Goal: Task Accomplishment & Management: Manage account settings

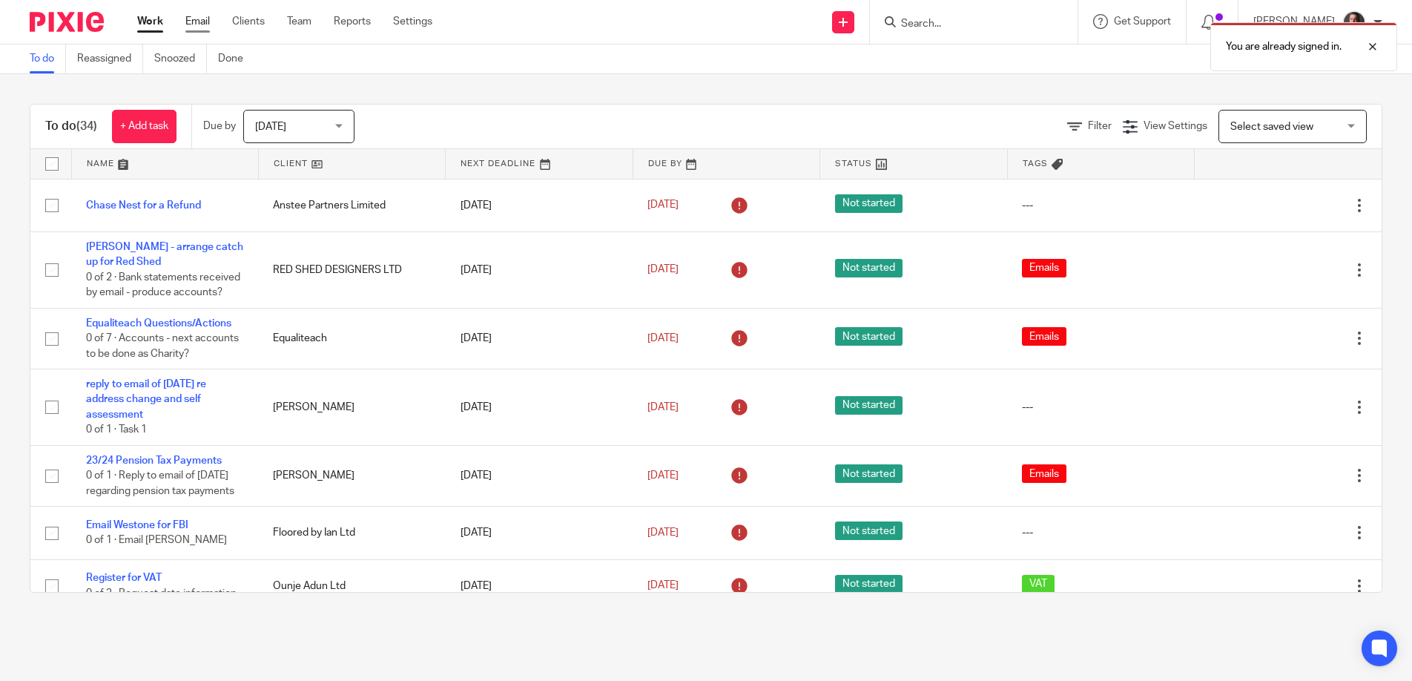
click at [200, 22] on link "Email" at bounding box center [197, 21] width 24 height 15
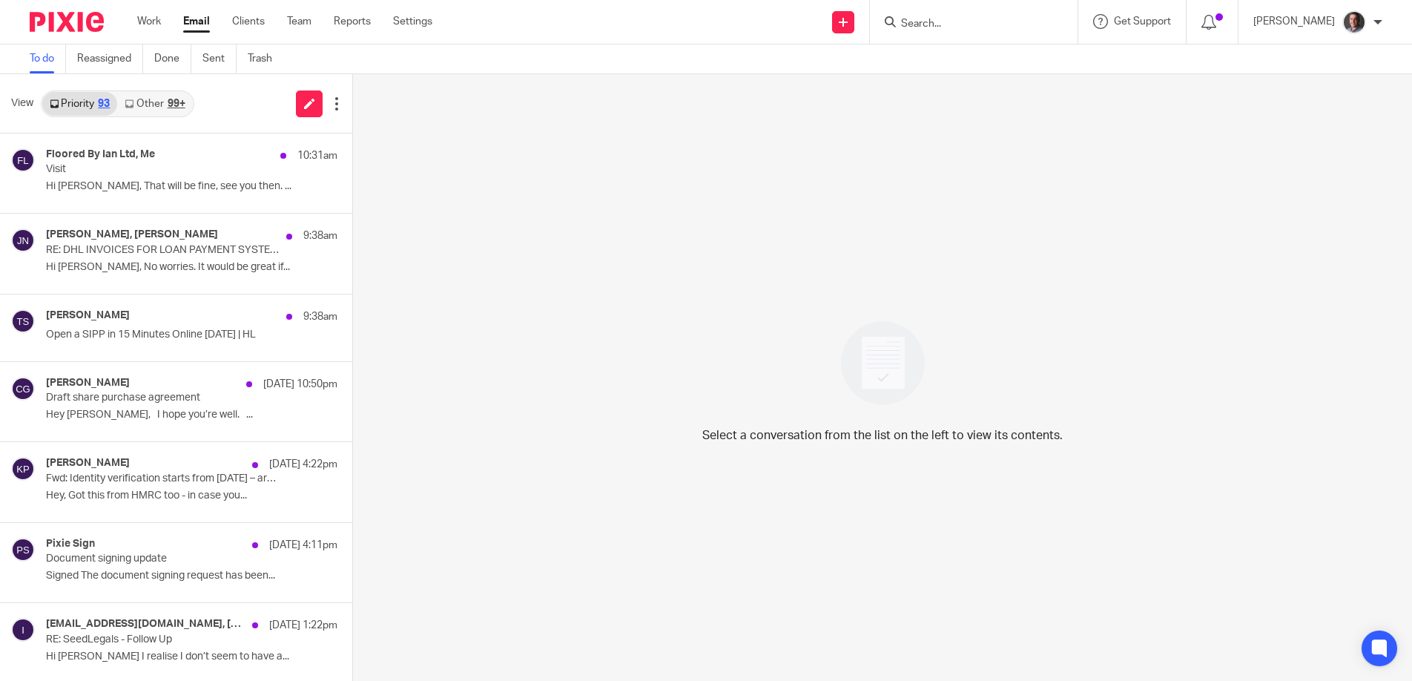
drag, startPoint x: 146, startPoint y: 100, endPoint x: 162, endPoint y: 106, distance: 16.7
click at [146, 100] on link "Other 99+" at bounding box center [154, 104] width 75 height 24
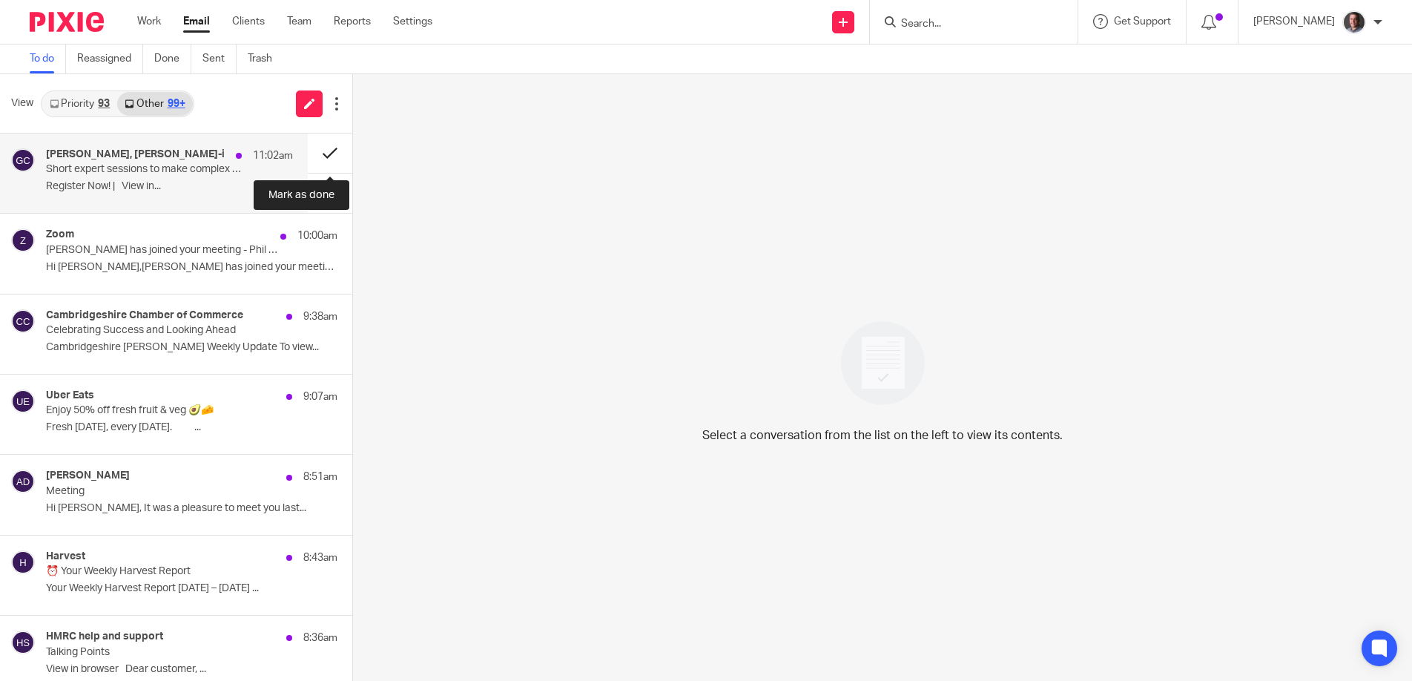
click at [327, 149] on button at bounding box center [330, 153] width 45 height 39
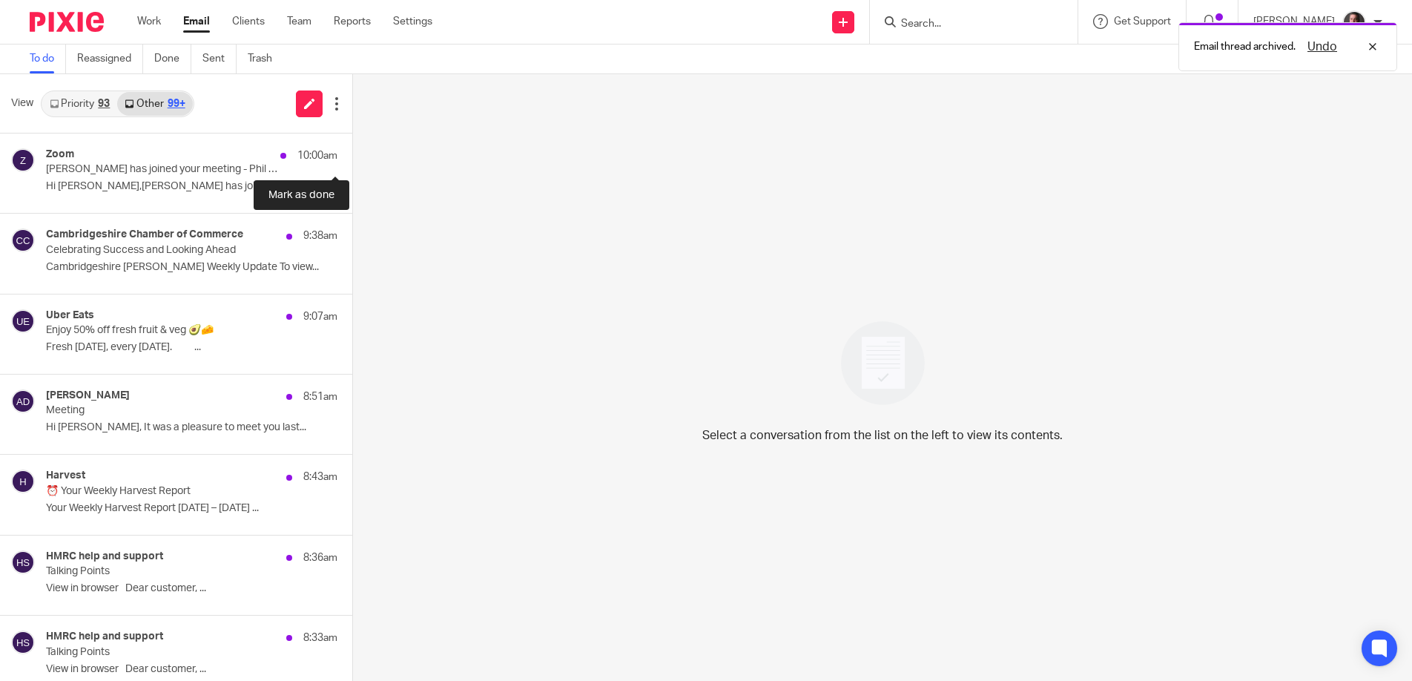
click at [352, 149] on button at bounding box center [358, 153] width 12 height 39
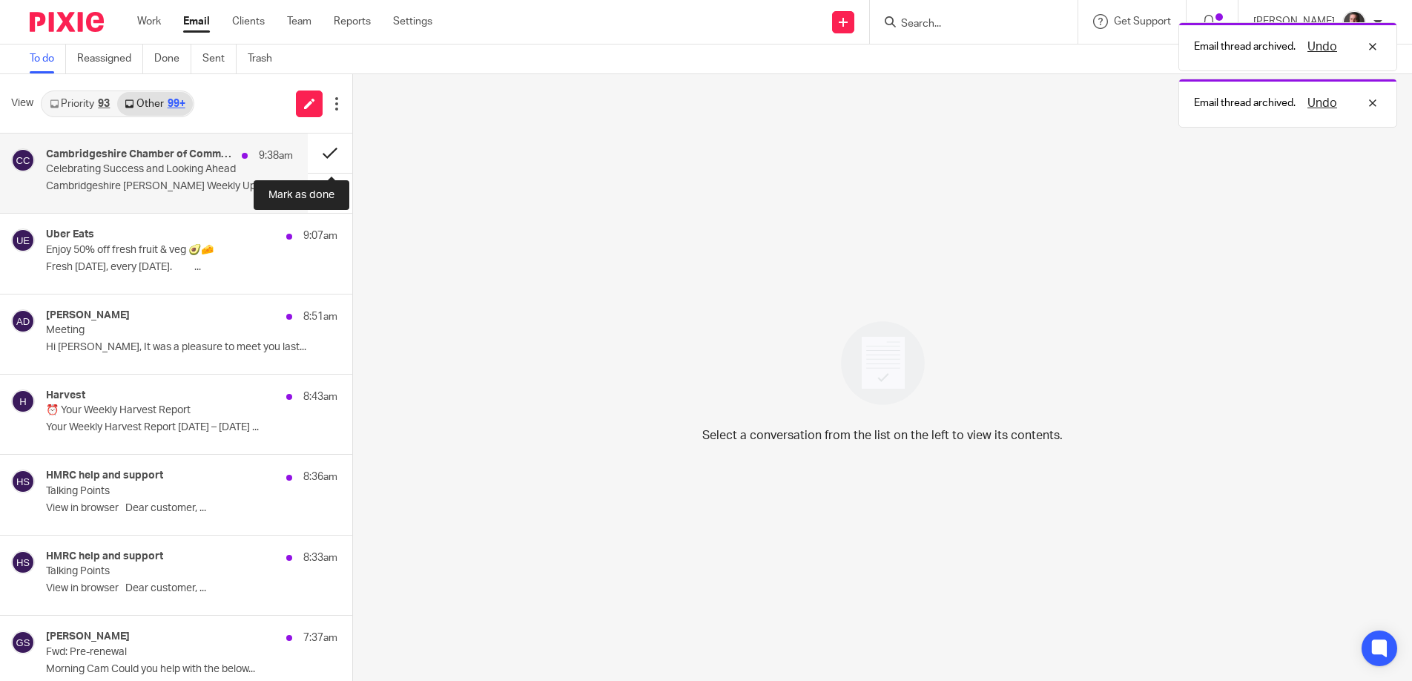
click at [327, 149] on button at bounding box center [330, 153] width 45 height 39
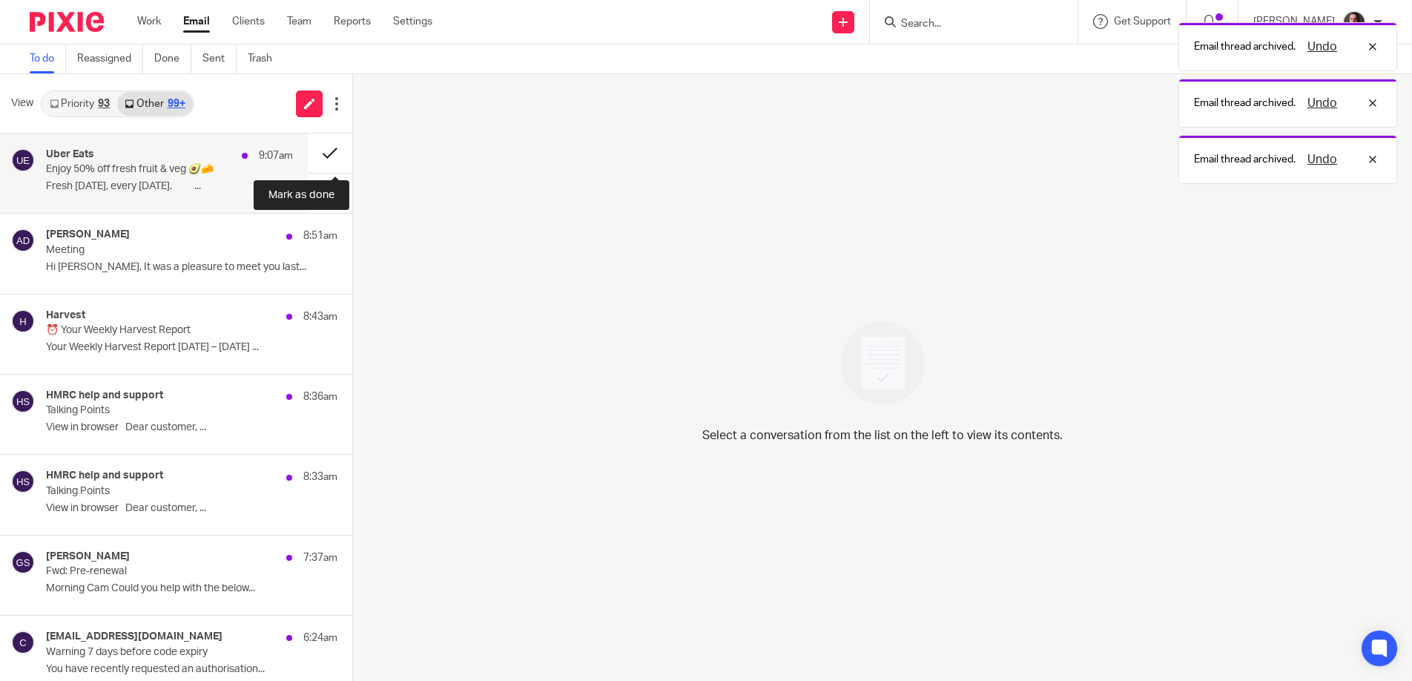
click at [327, 149] on button at bounding box center [330, 153] width 45 height 39
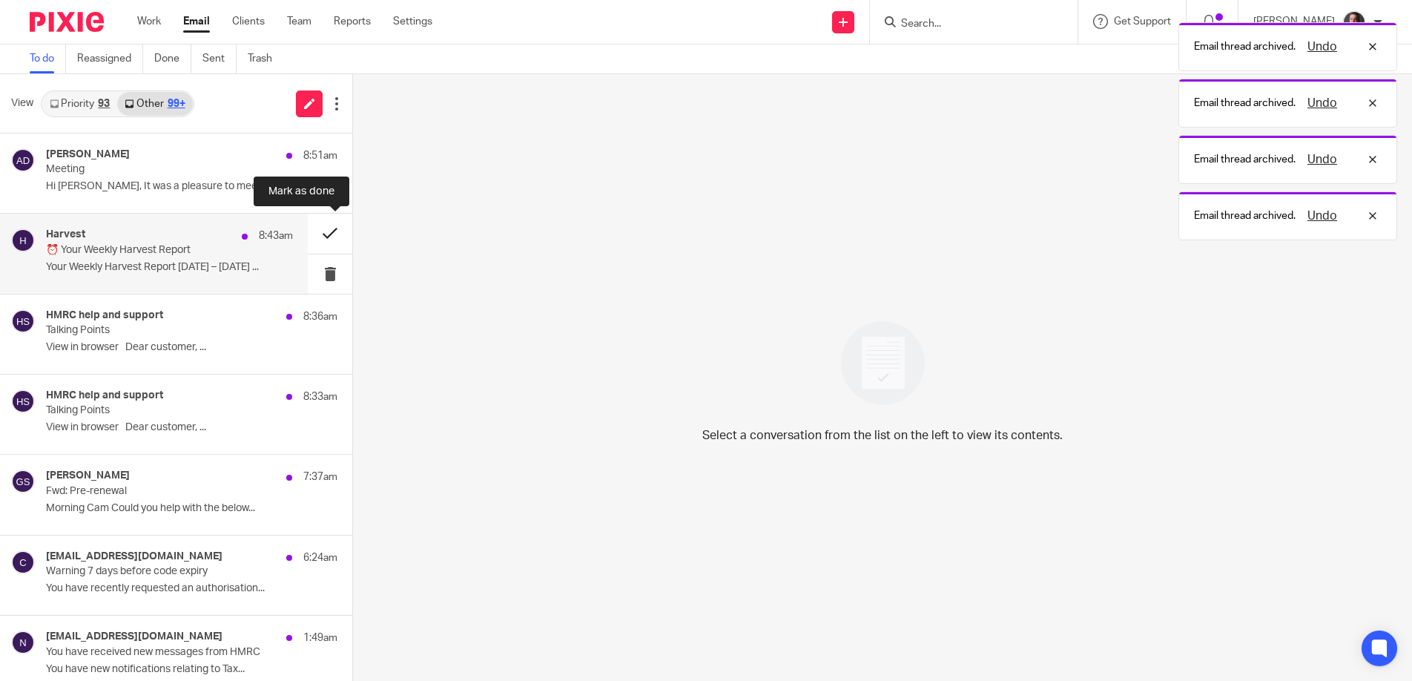
click at [330, 236] on button at bounding box center [330, 233] width 45 height 39
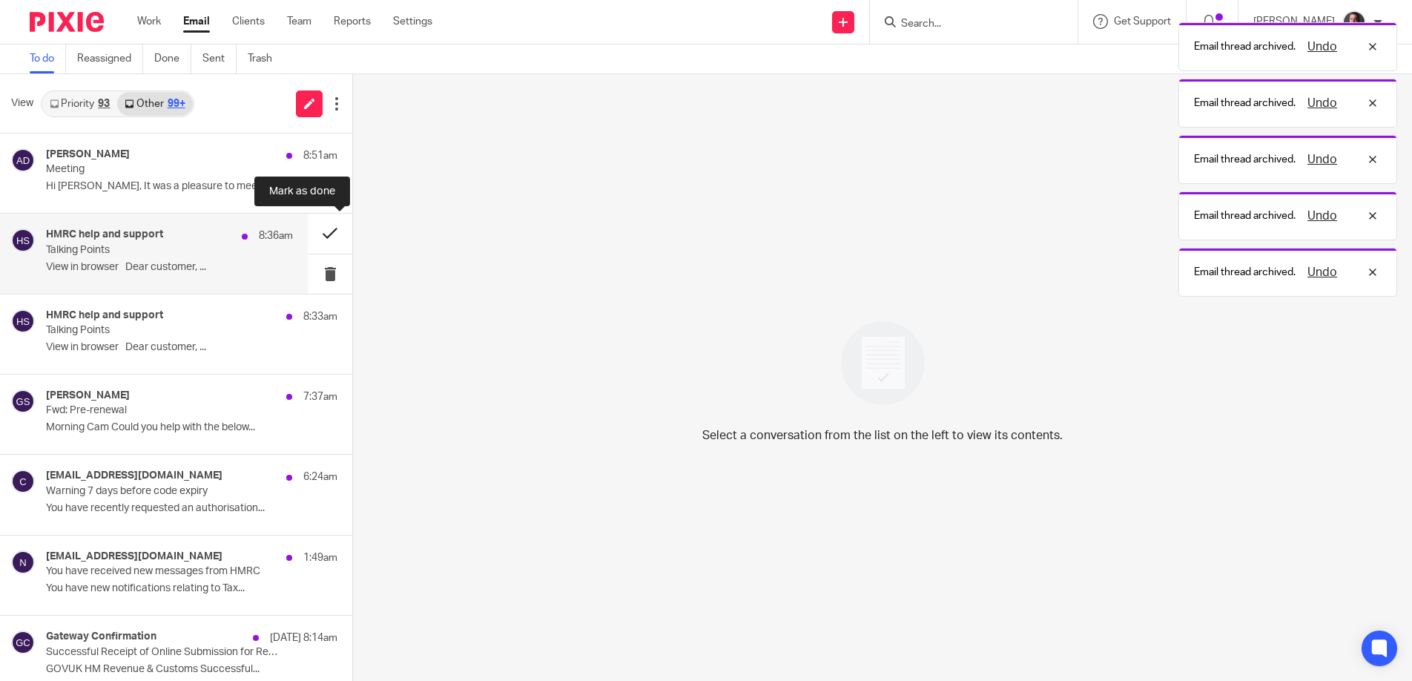
click at [331, 236] on button at bounding box center [330, 233] width 45 height 39
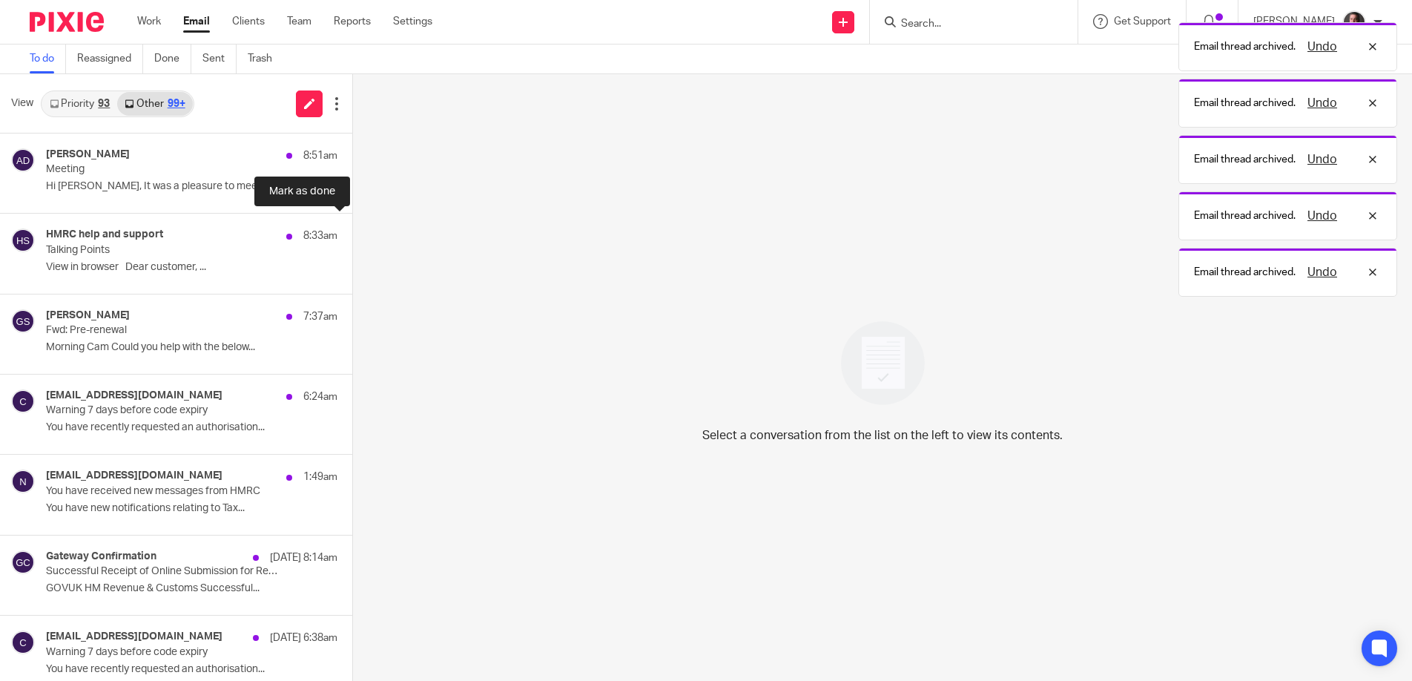
click at [352, 236] on button at bounding box center [358, 233] width 12 height 39
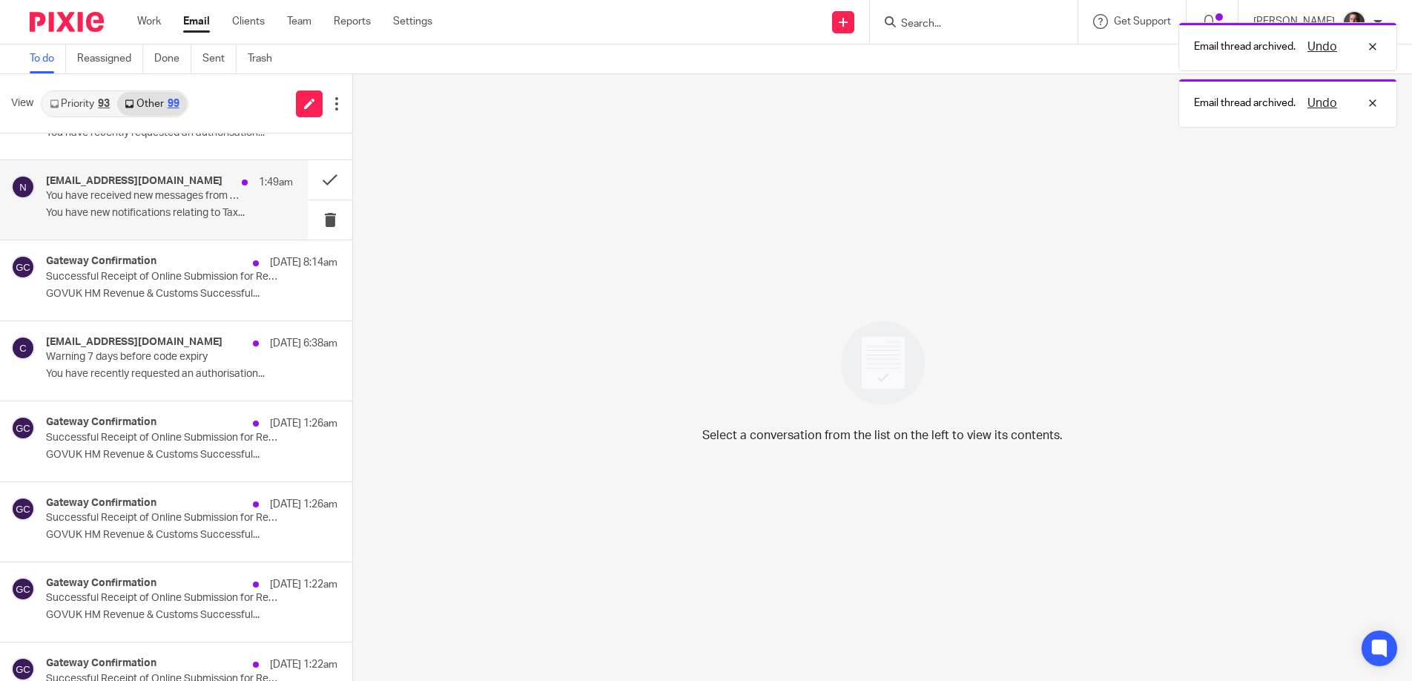
scroll to position [234, 0]
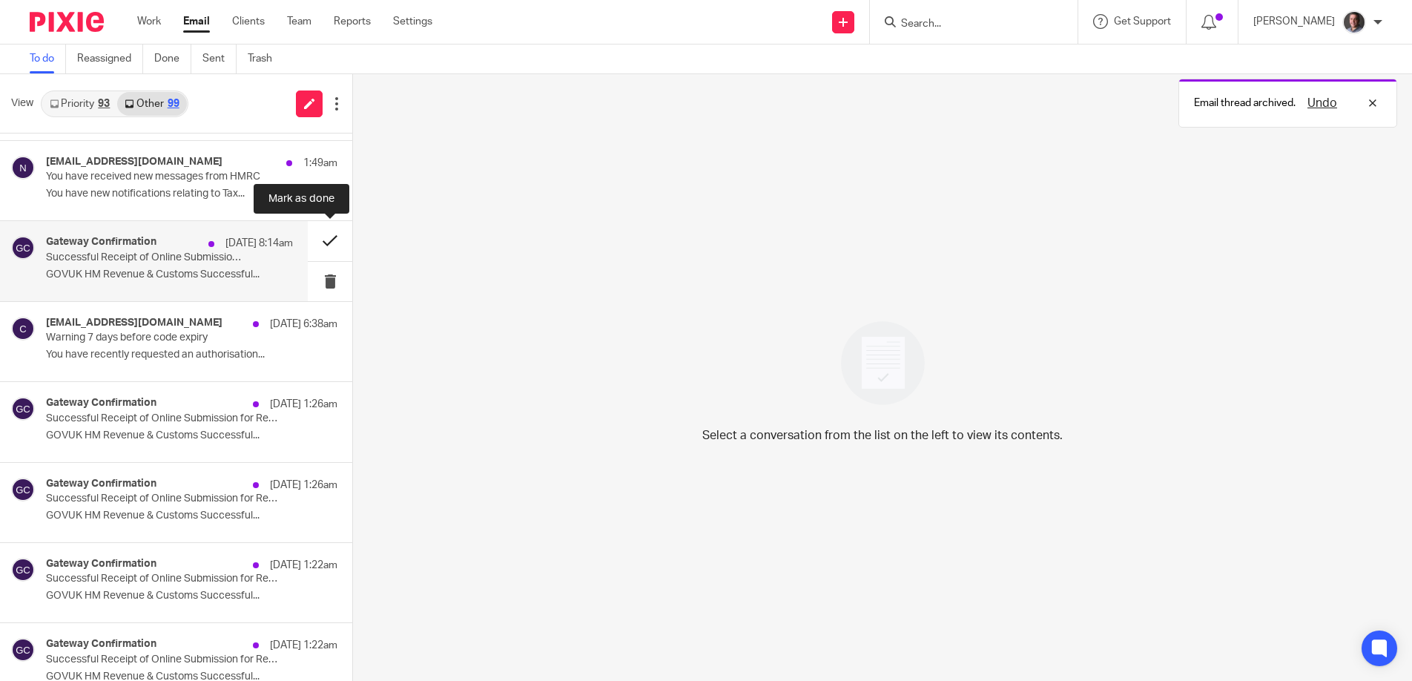
click at [329, 243] on button at bounding box center [330, 240] width 45 height 39
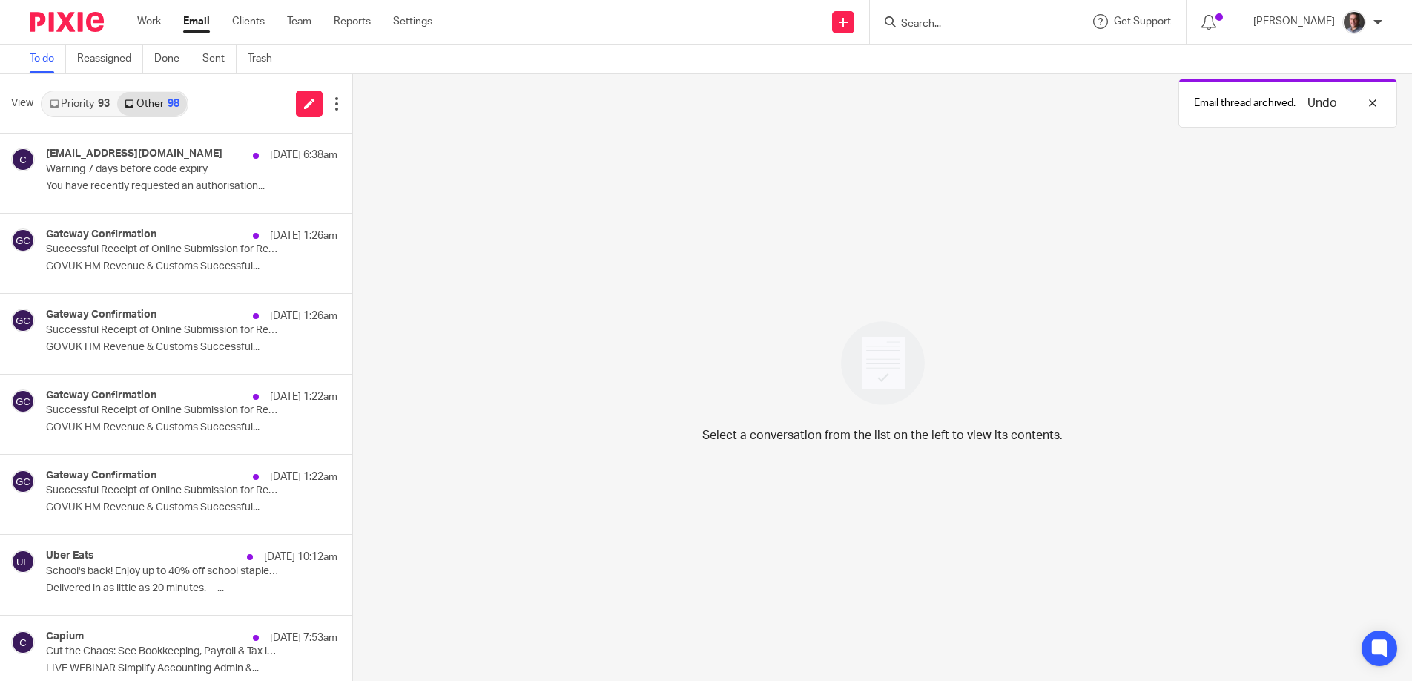
scroll to position [329, 0]
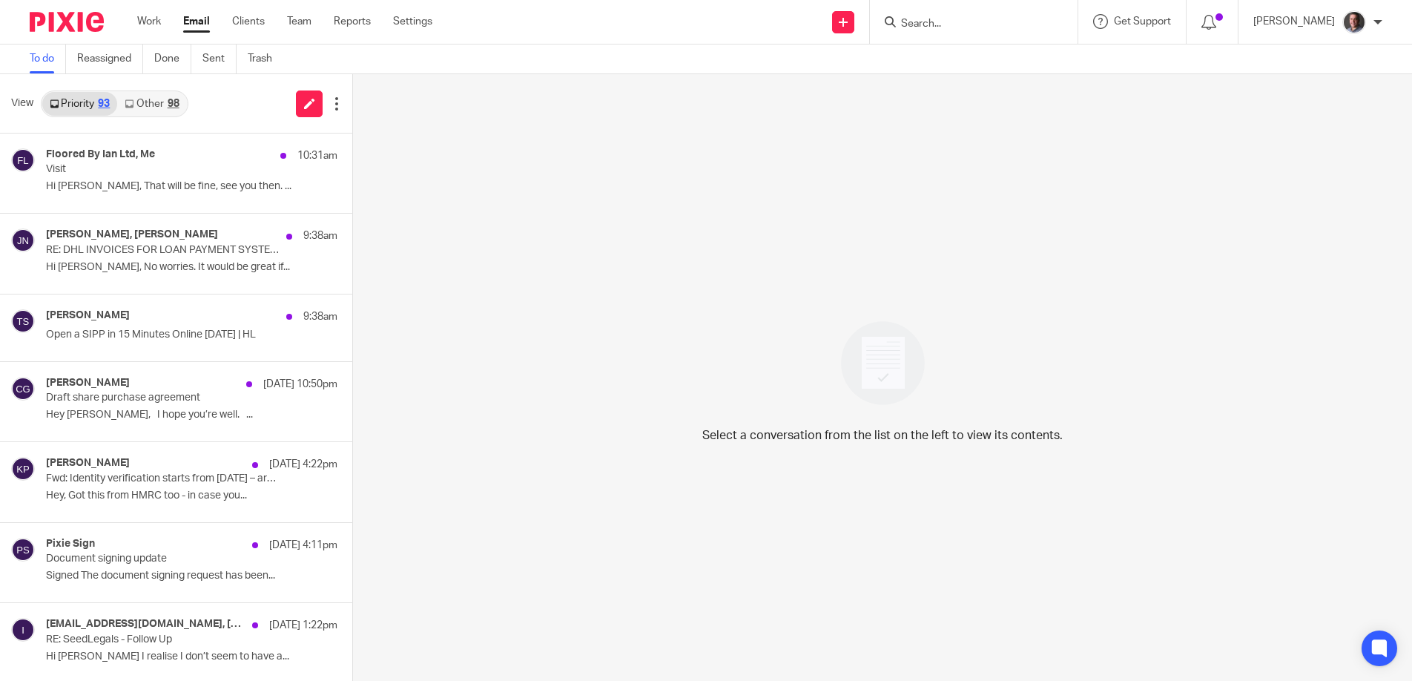
click at [172, 99] on div "98" at bounding box center [174, 104] width 12 height 10
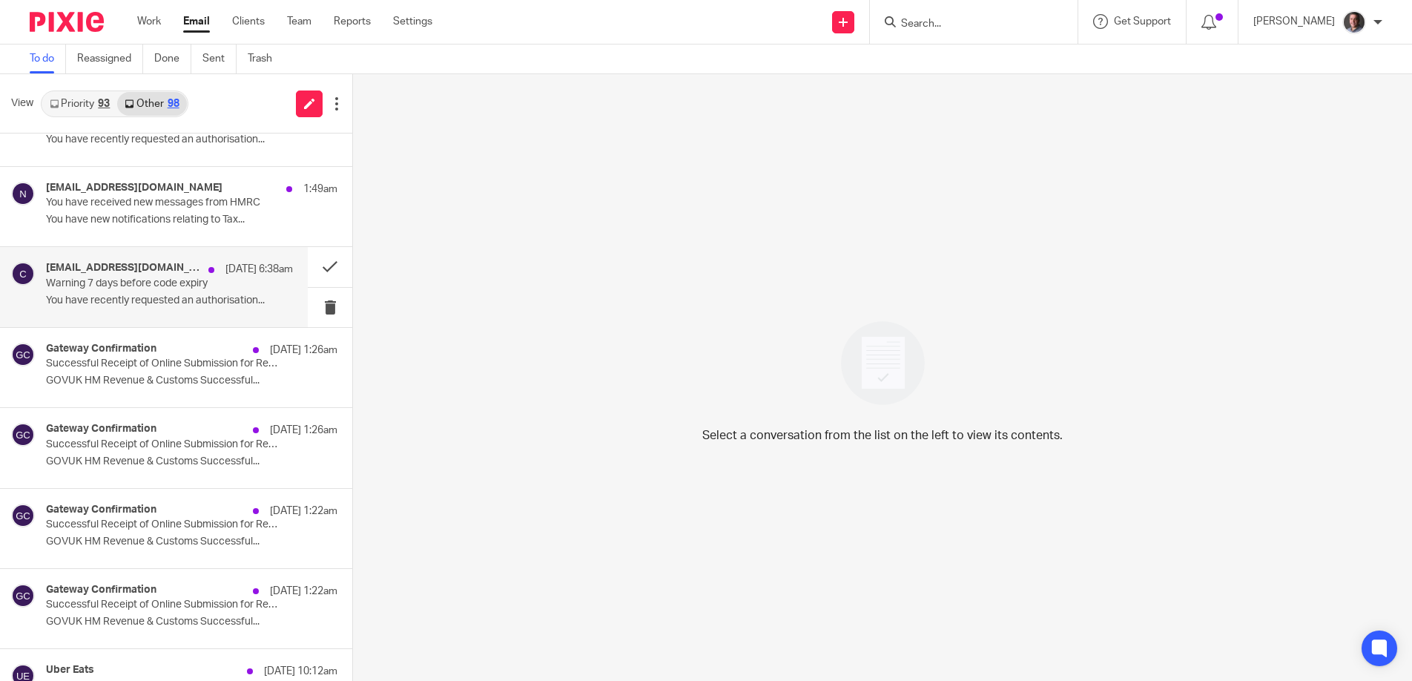
scroll to position [231, 0]
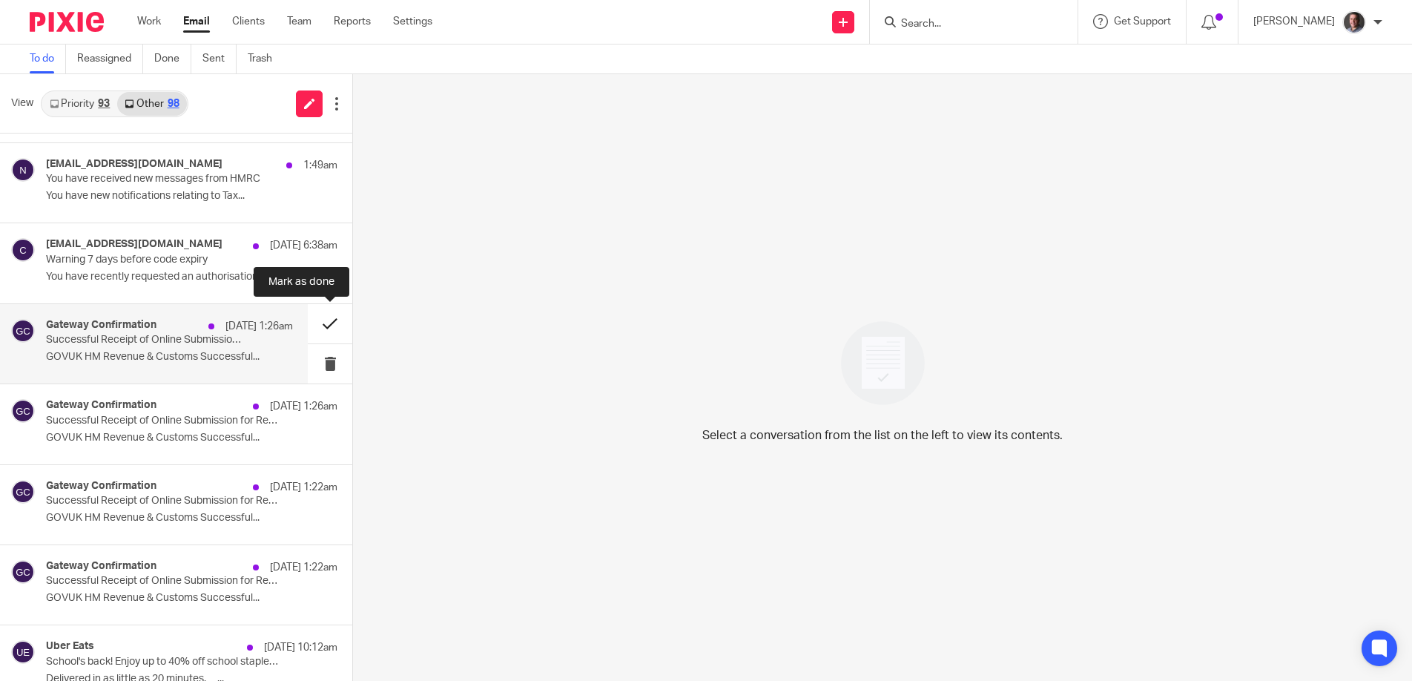
click at [331, 325] on button at bounding box center [330, 323] width 45 height 39
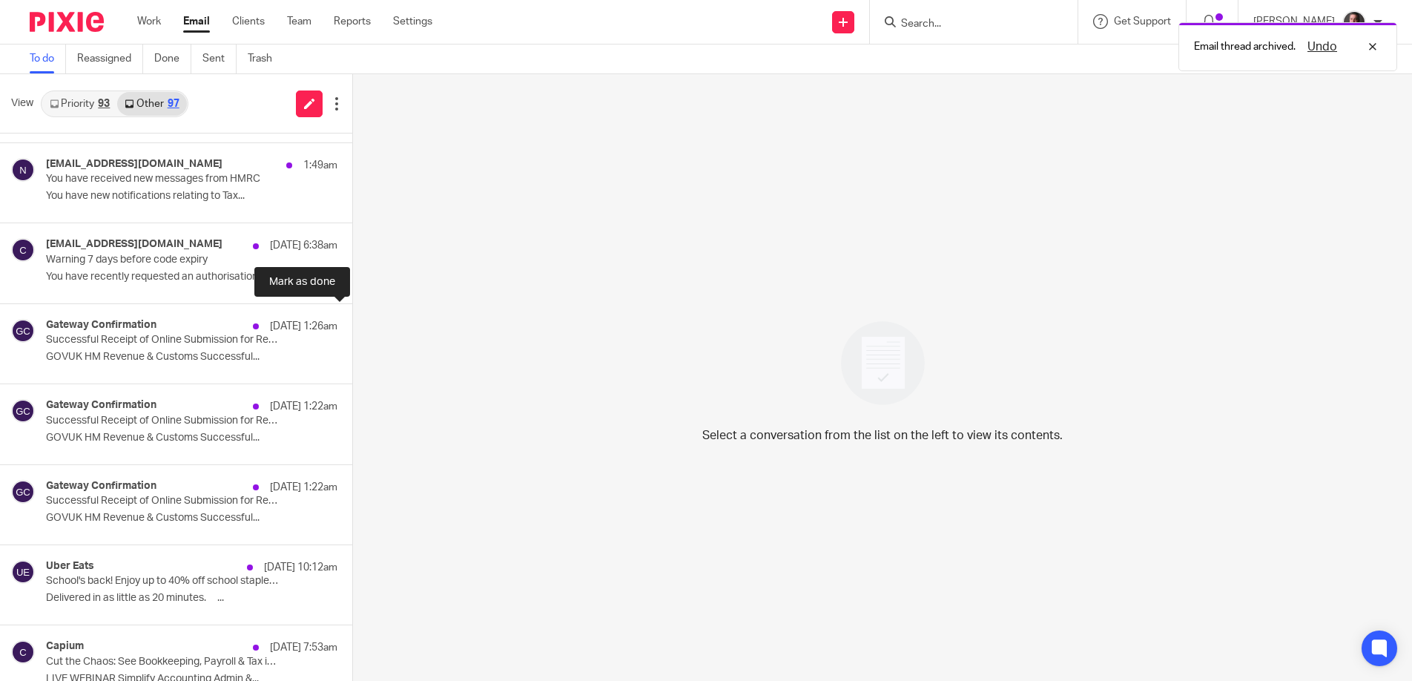
click at [352, 325] on button at bounding box center [358, 323] width 12 height 39
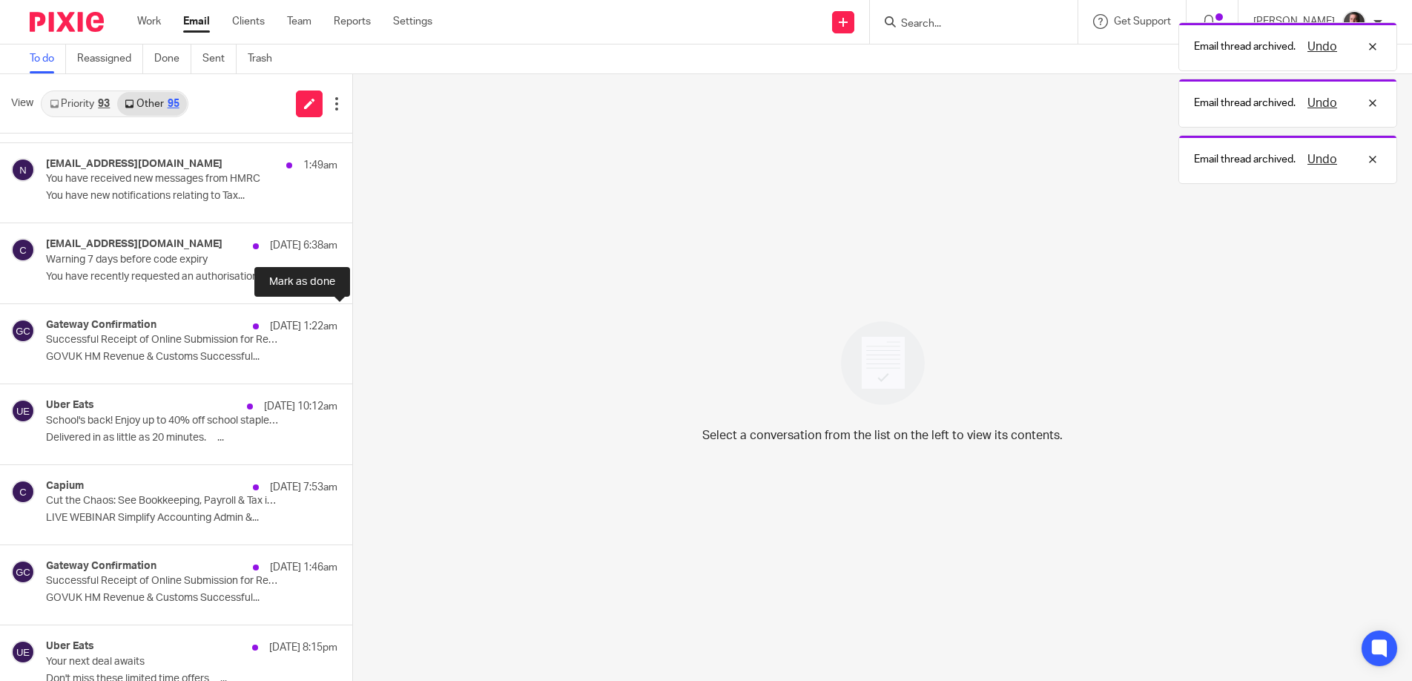
click at [352, 325] on button at bounding box center [358, 323] width 12 height 39
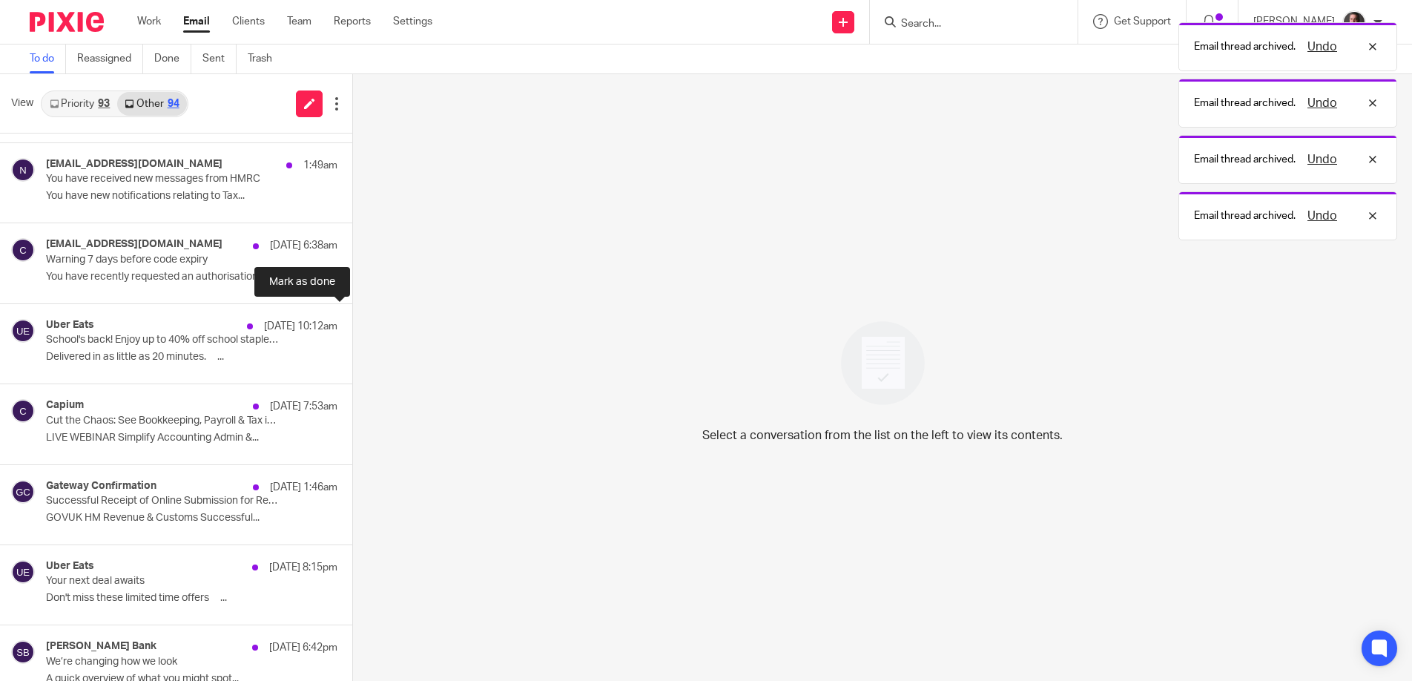
click at [352, 325] on button at bounding box center [358, 323] width 12 height 39
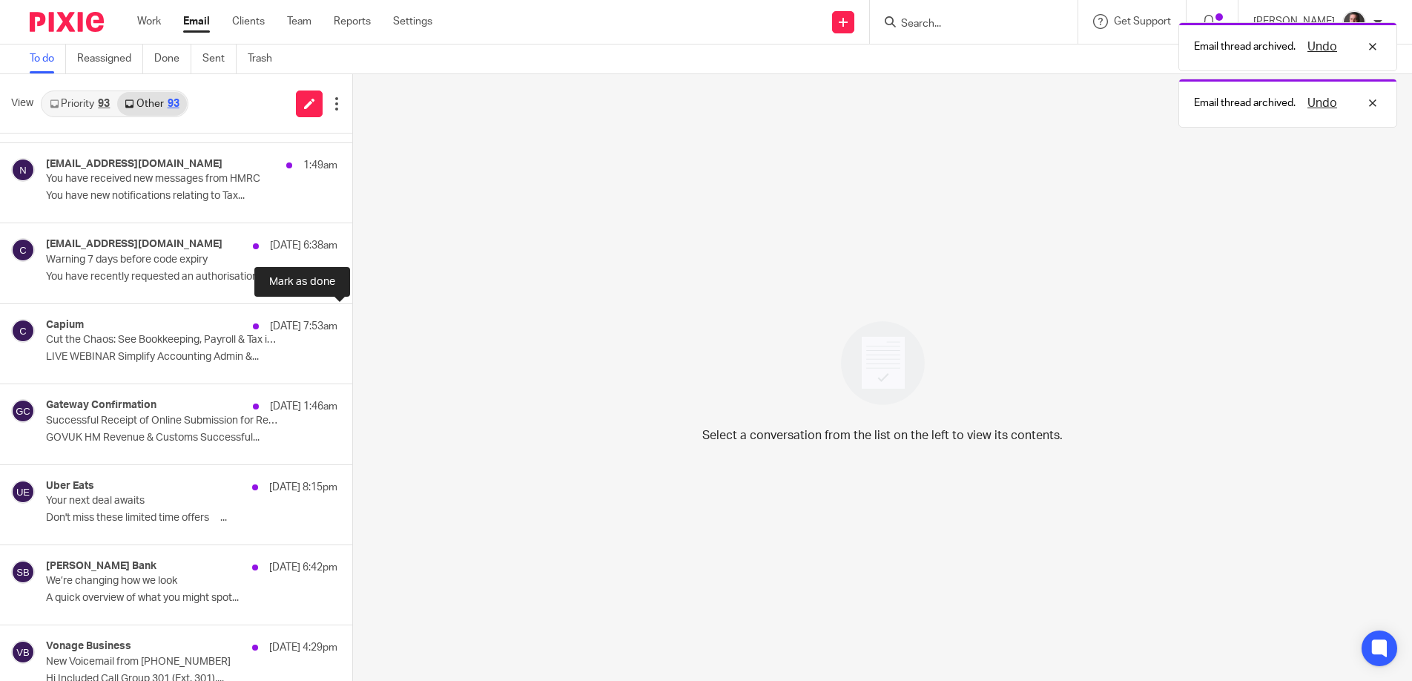
click at [352, 325] on button at bounding box center [358, 323] width 12 height 39
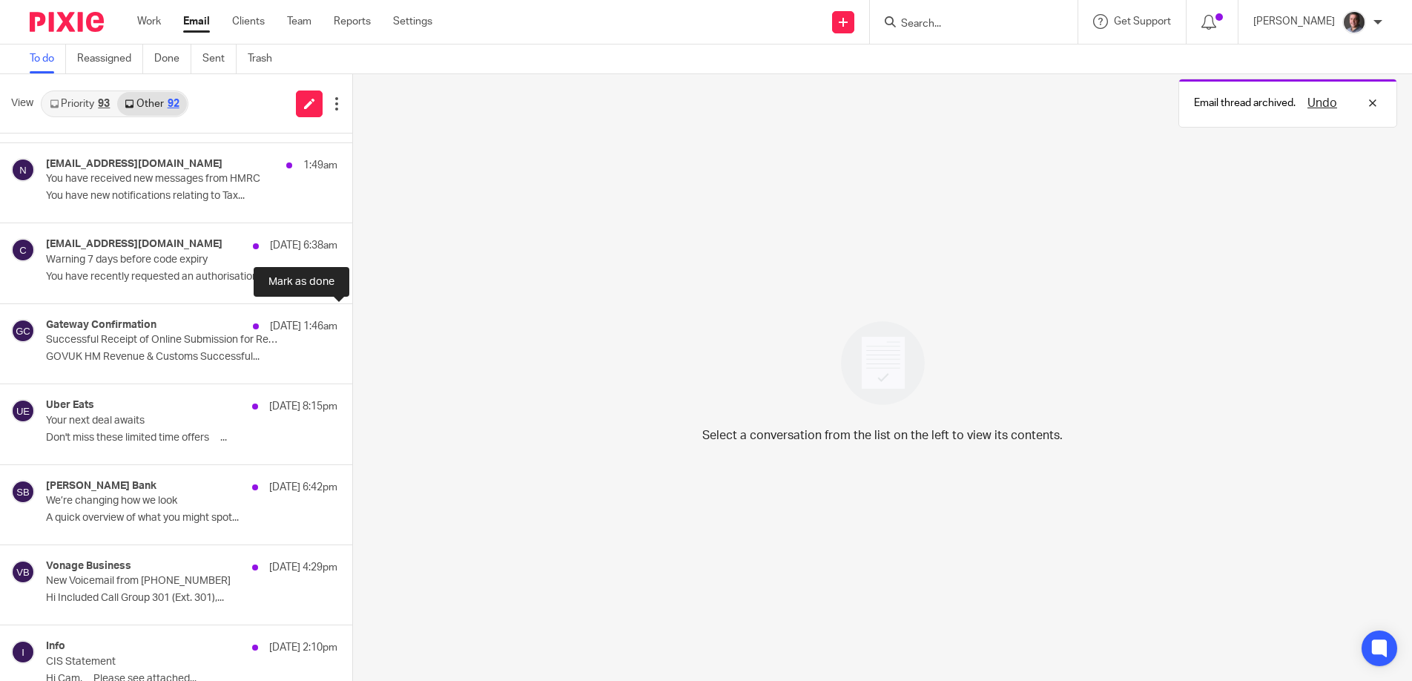
click at [352, 325] on button at bounding box center [358, 323] width 12 height 39
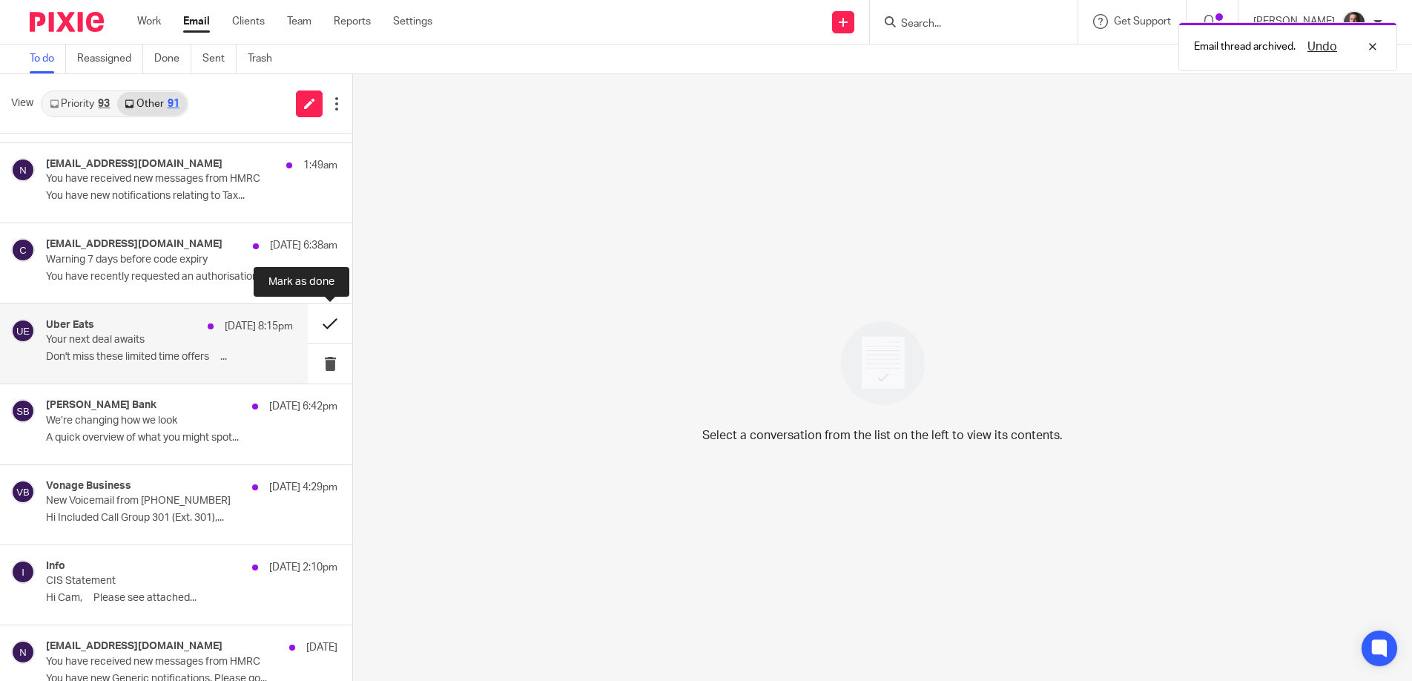
click at [328, 324] on button at bounding box center [330, 323] width 45 height 39
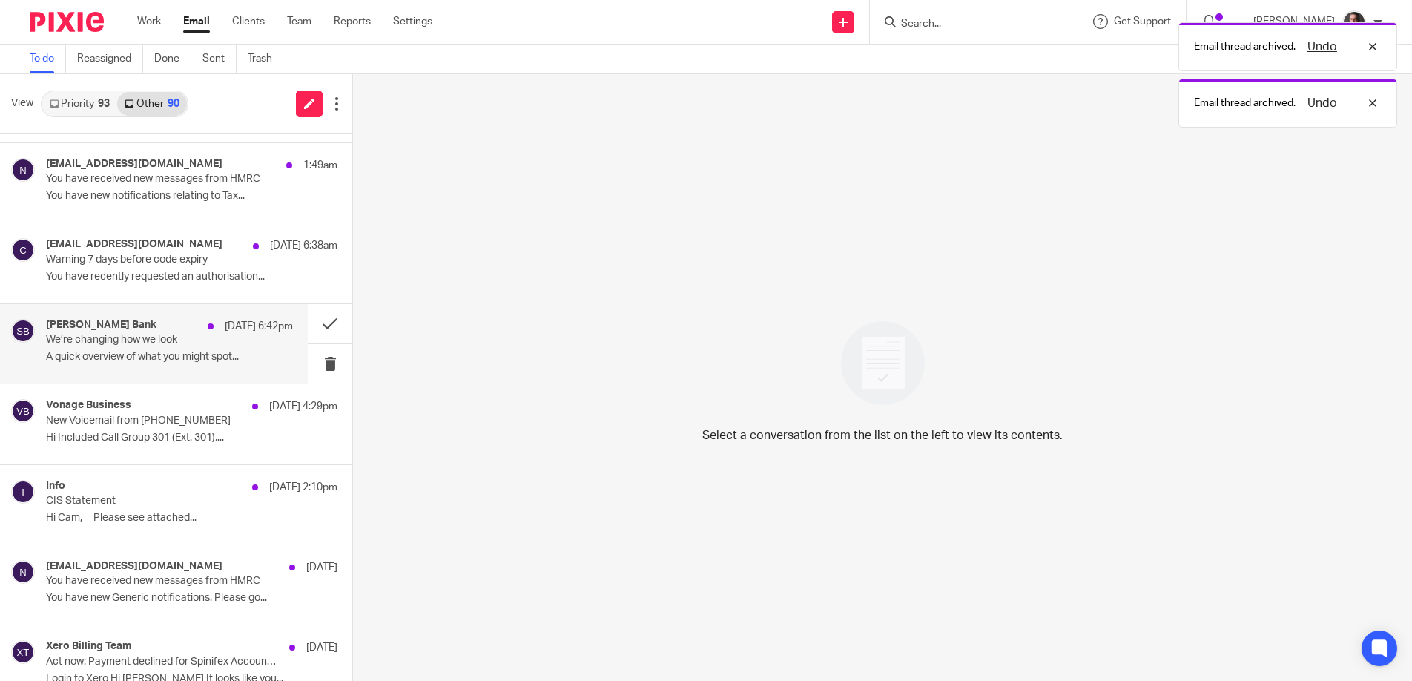
click at [213, 343] on p "We’re changing how we look" at bounding box center [144, 340] width 197 height 13
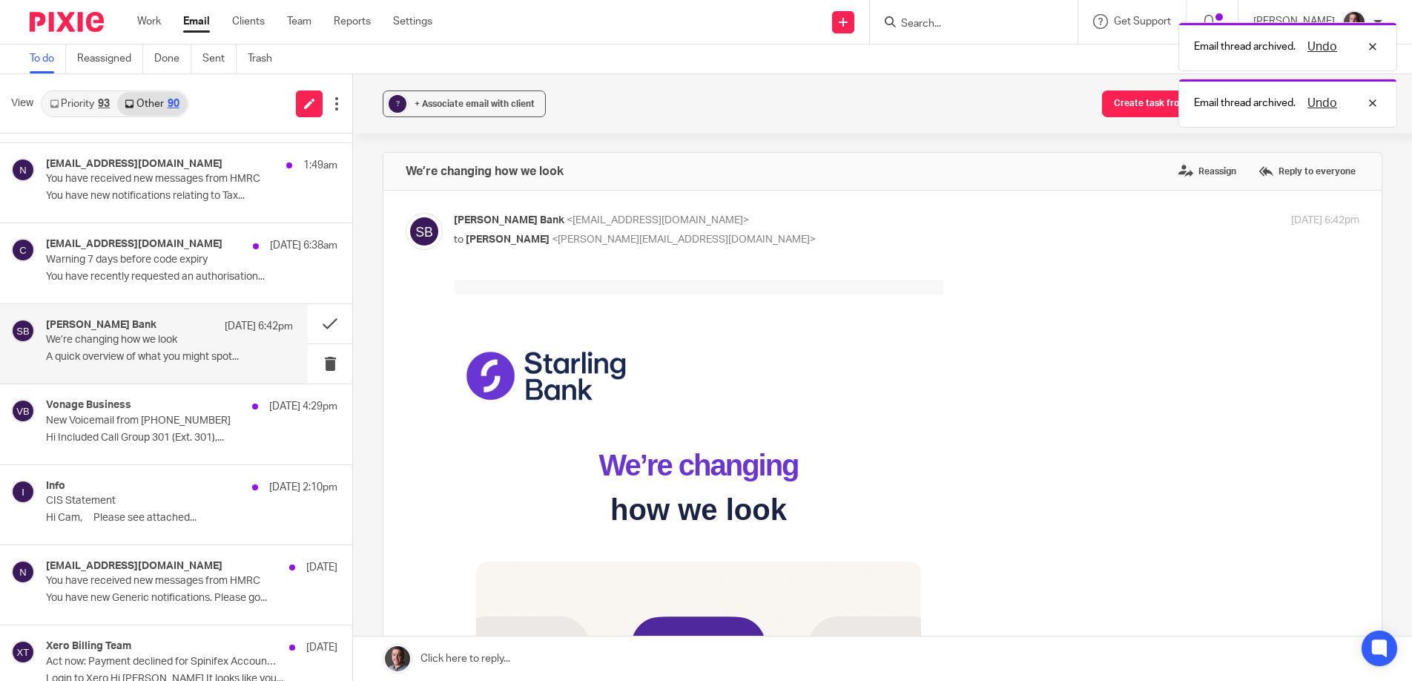
scroll to position [0, 0]
click at [333, 320] on button at bounding box center [330, 323] width 45 height 39
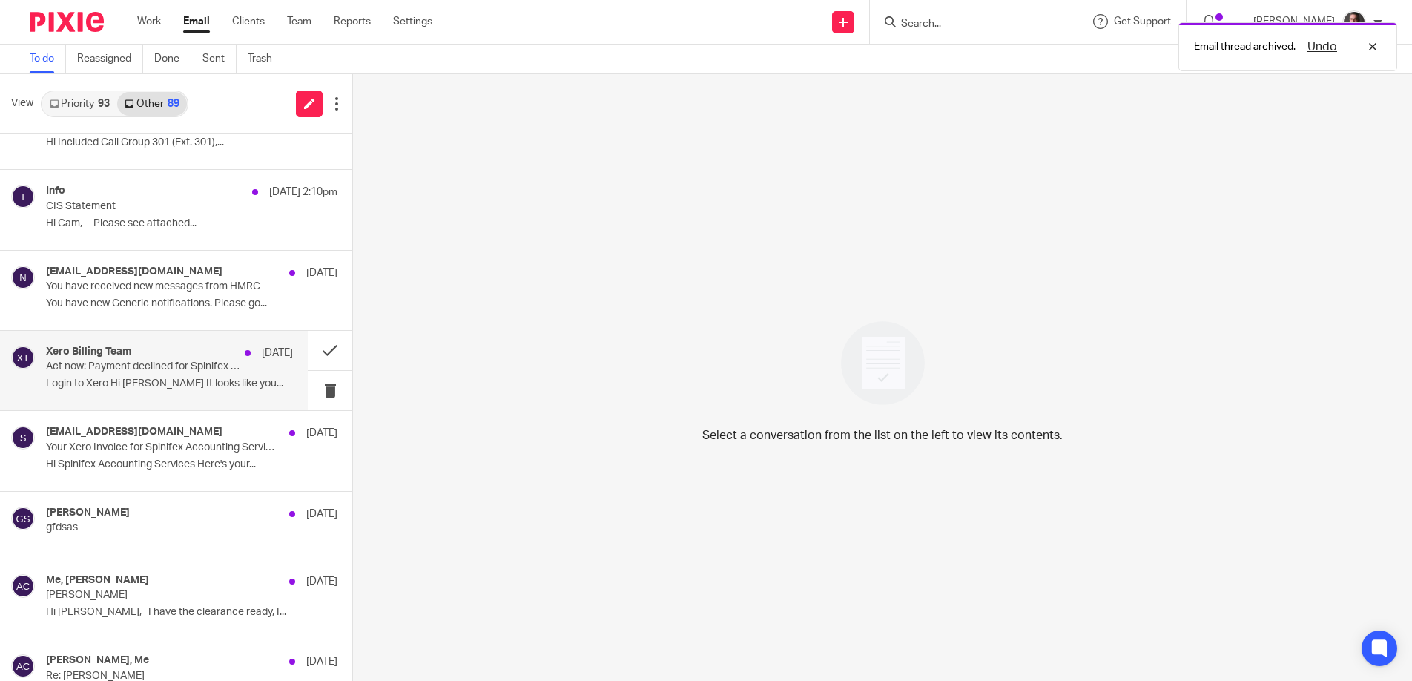
scroll to position [449, 0]
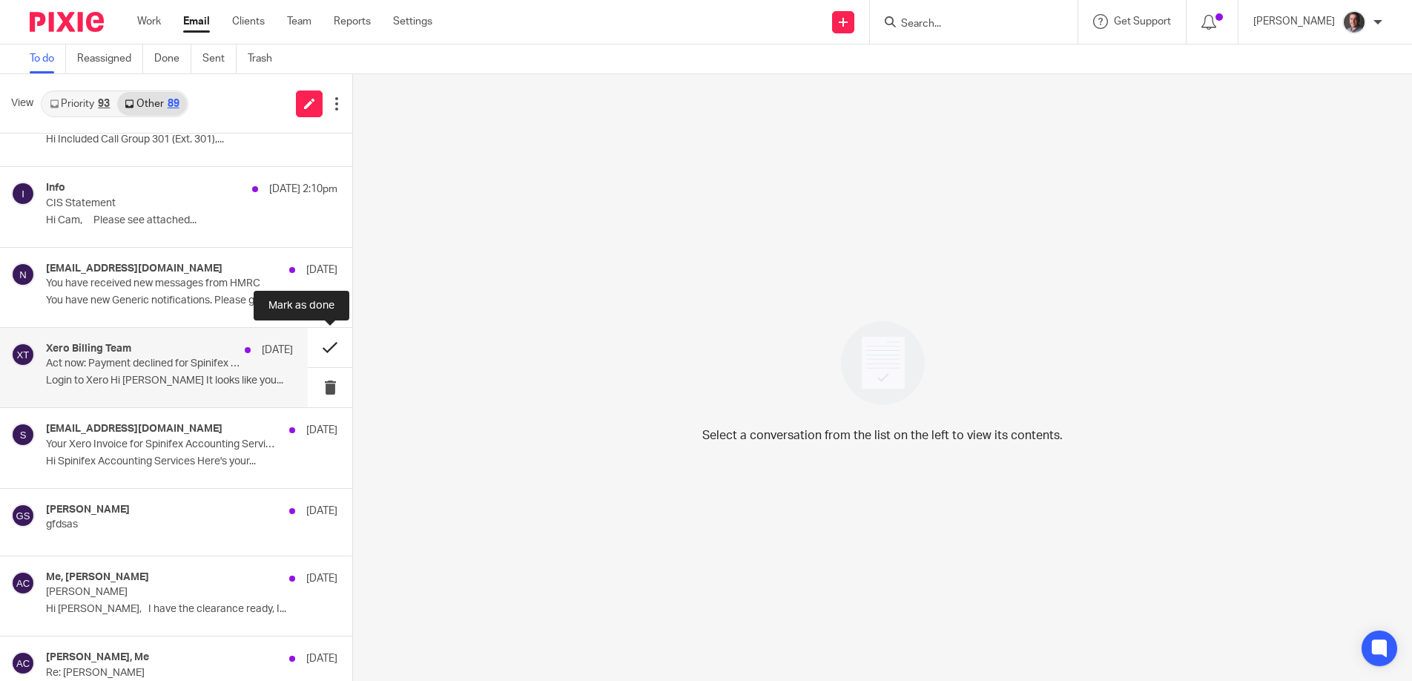
click at [329, 348] on button at bounding box center [330, 347] width 45 height 39
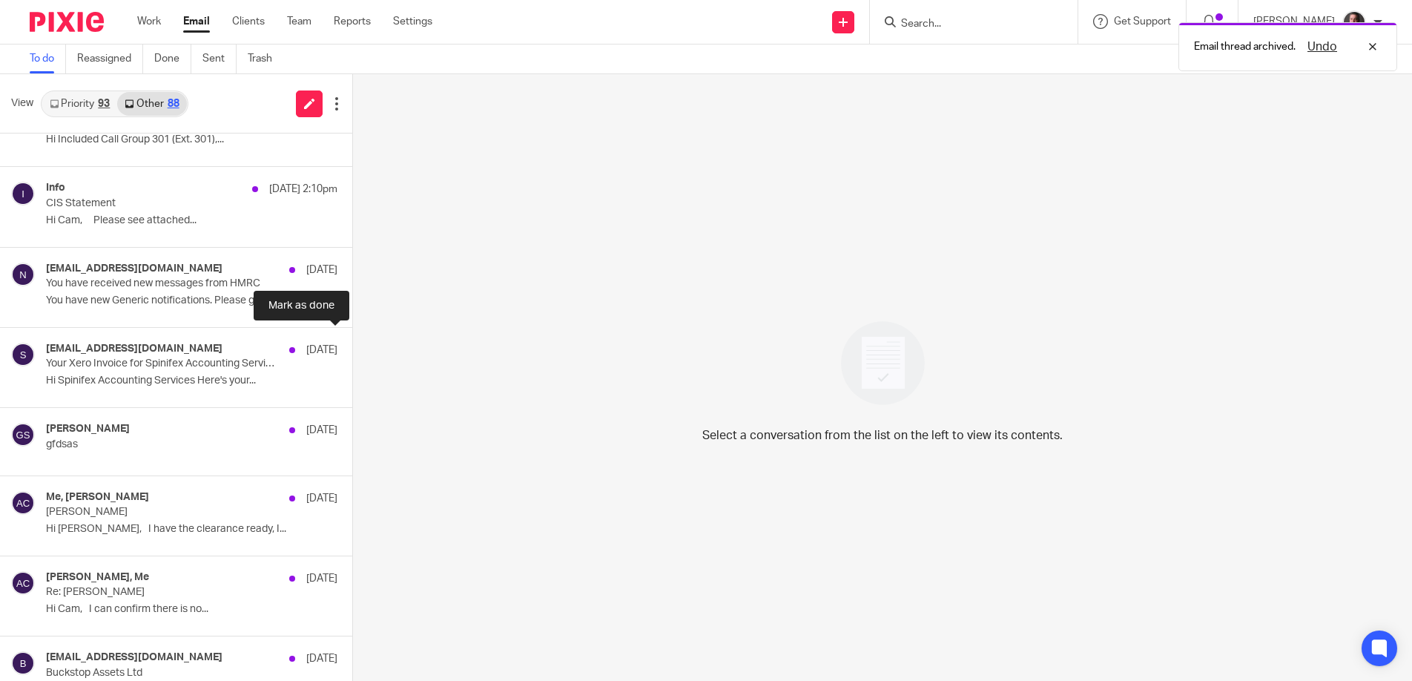
click at [352, 348] on button at bounding box center [358, 347] width 12 height 39
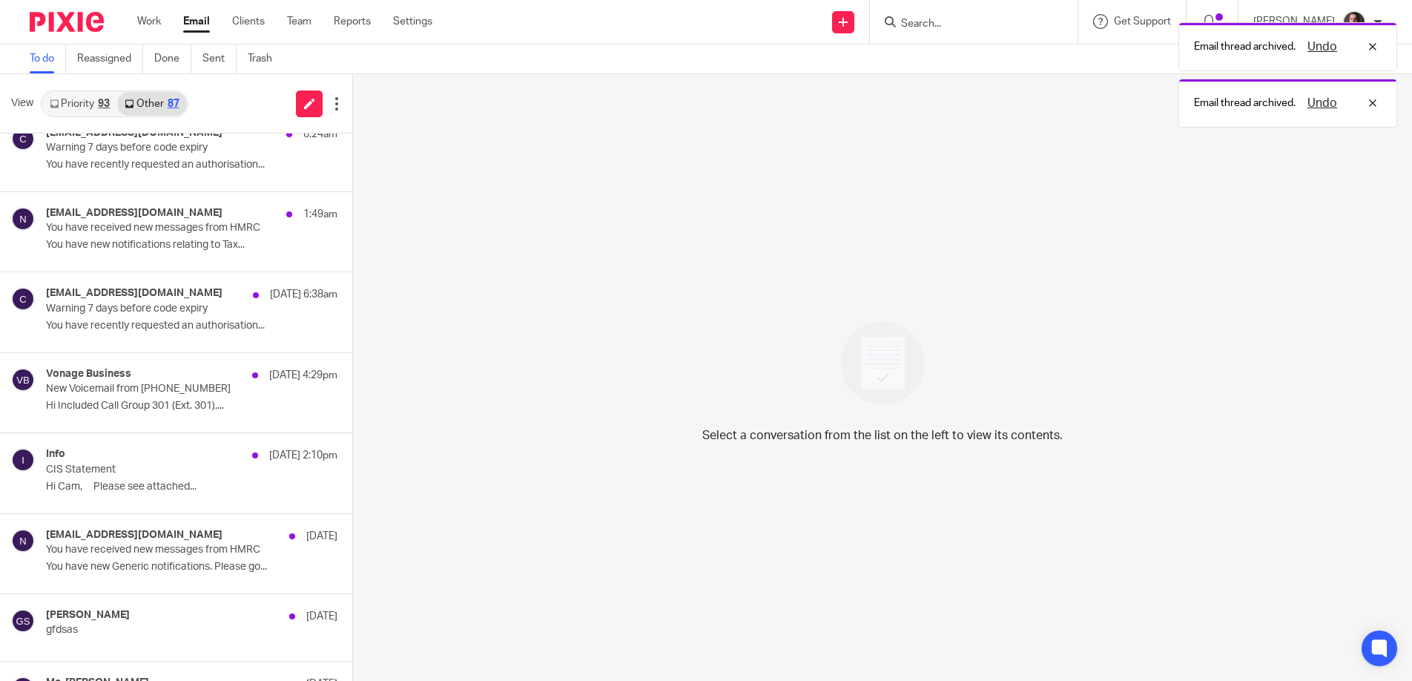
scroll to position [0, 0]
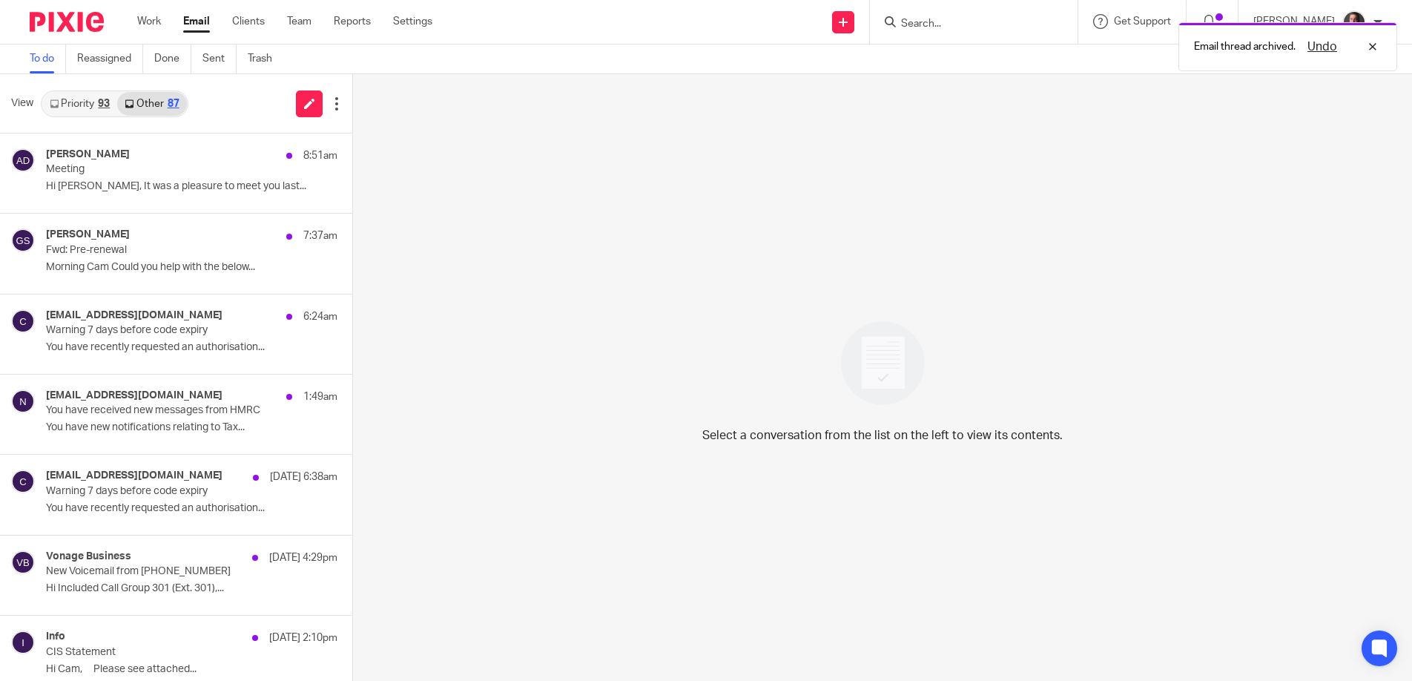
click at [79, 99] on link "Priority 93" at bounding box center [79, 104] width 75 height 24
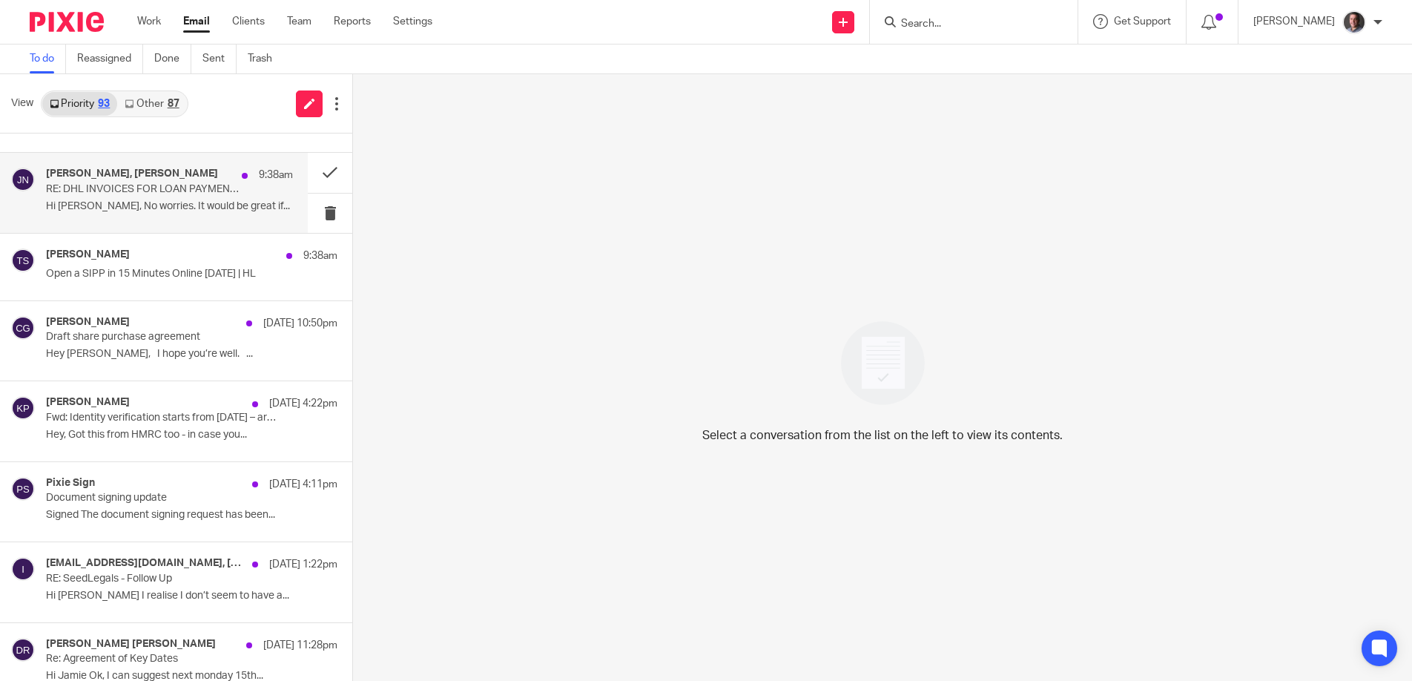
scroll to position [65, 0]
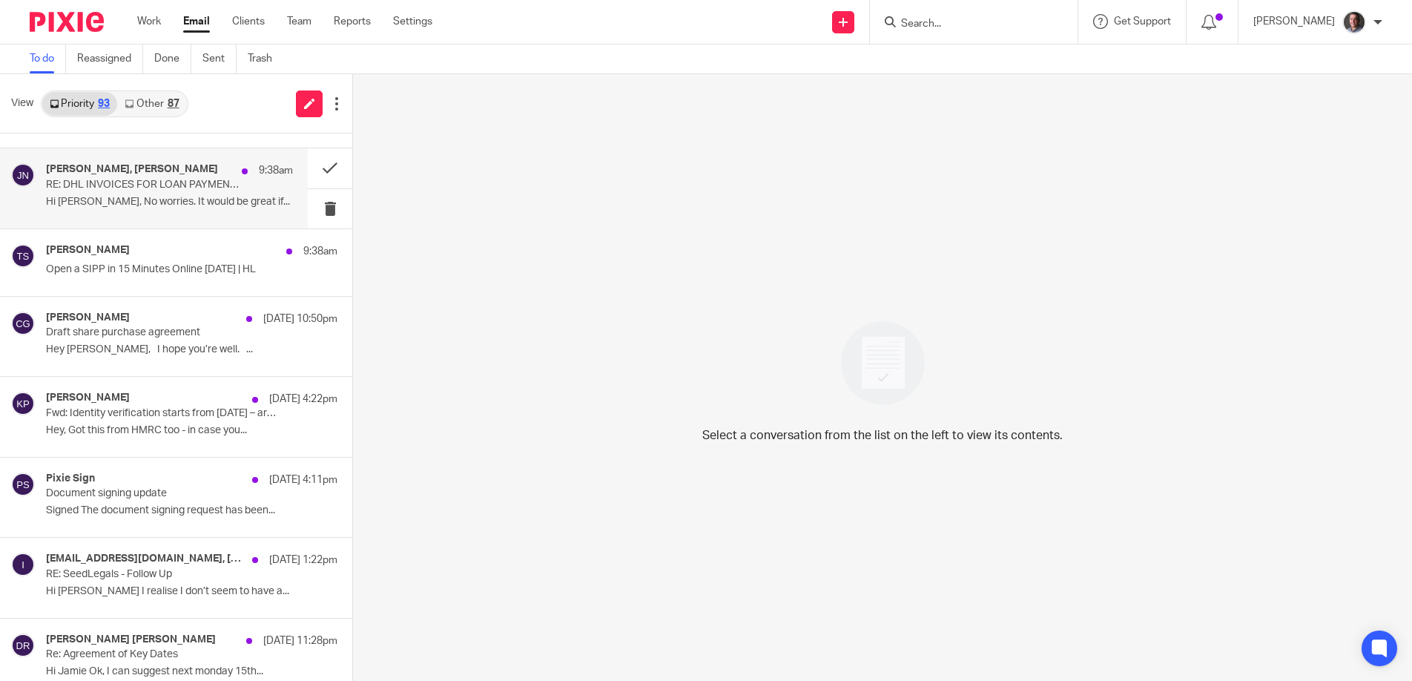
click at [141, 189] on p "RE: DHL INVOICES FOR LOAN PAYMENT SYSTEM - [DATE] - URGENT" at bounding box center [144, 185] width 197 height 13
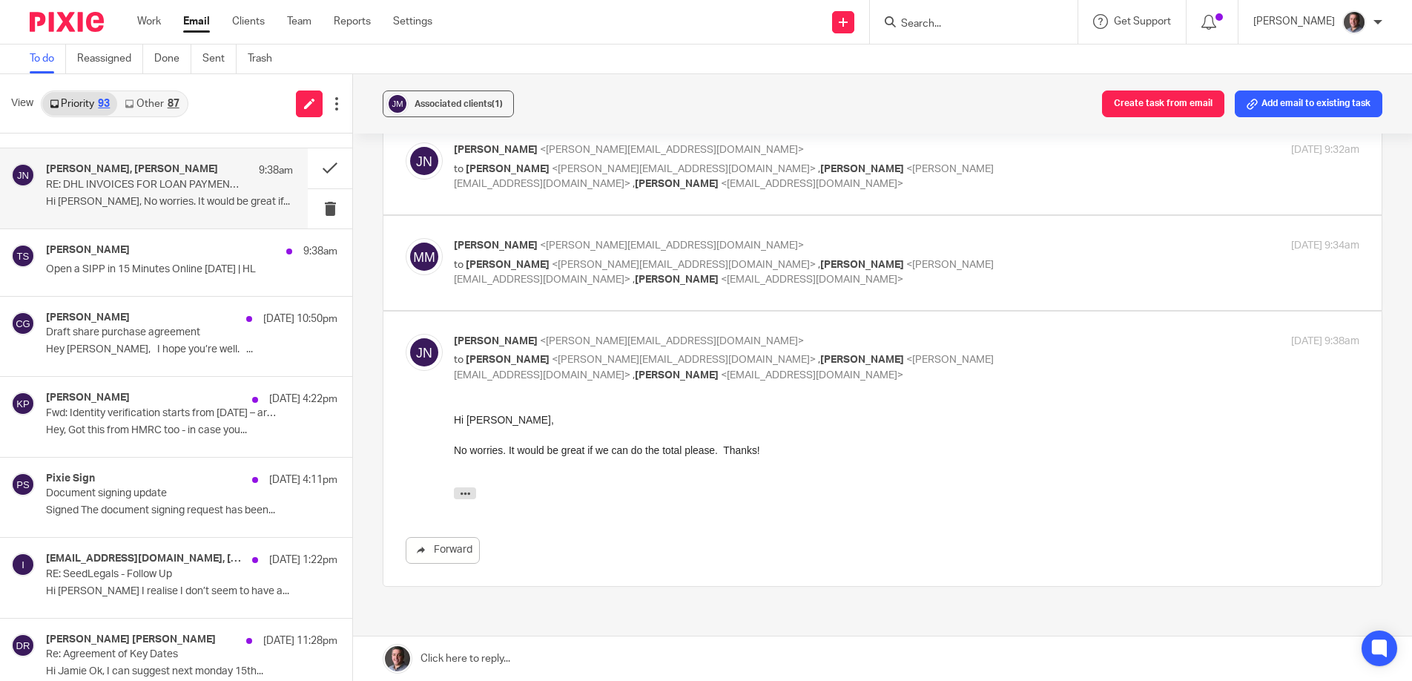
scroll to position [362, 0]
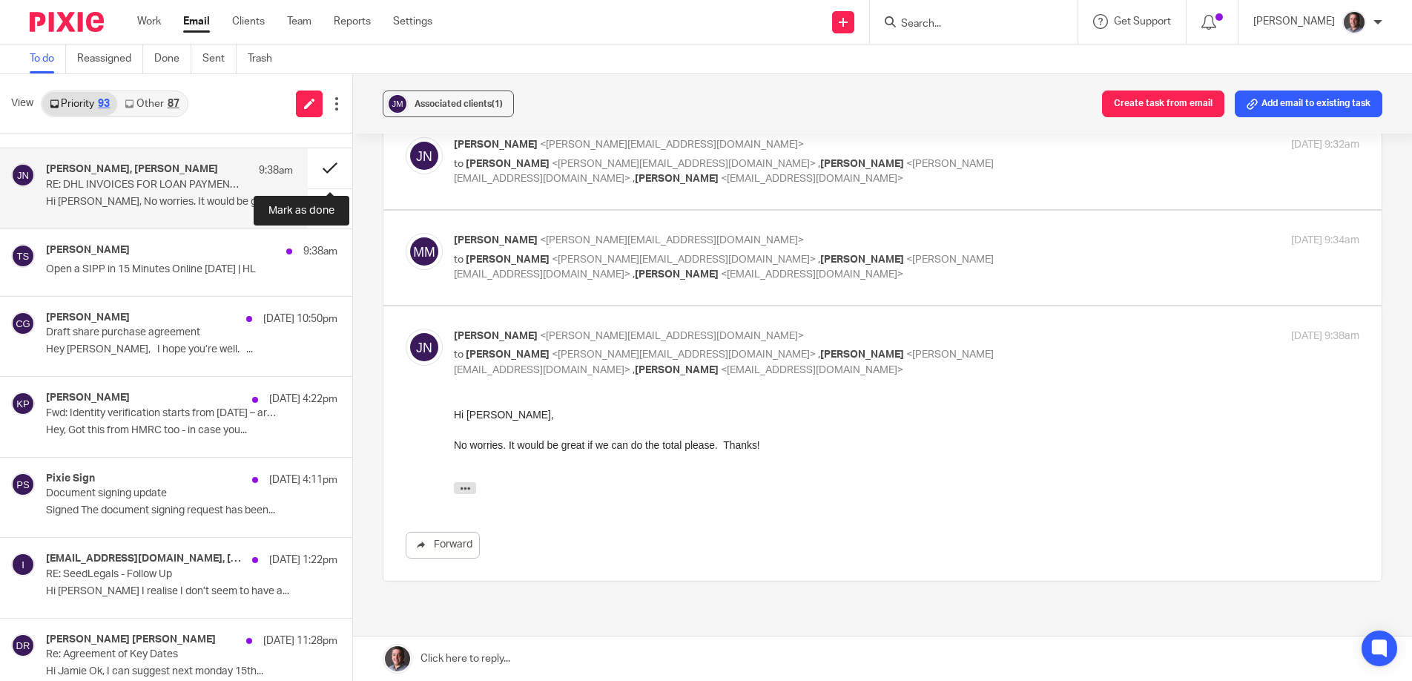
click at [330, 165] on button at bounding box center [330, 167] width 45 height 39
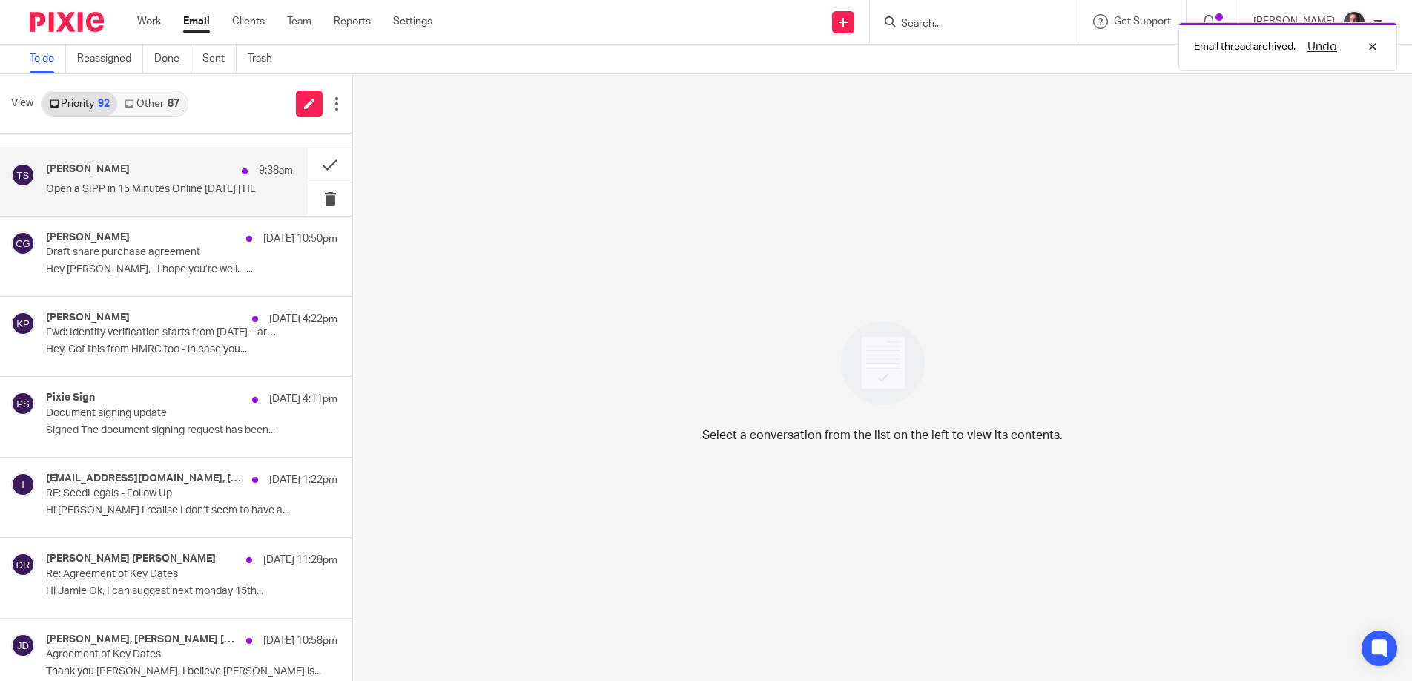
click at [171, 183] on p "Open a SIPP in 15 Minutes Online [DATE] | HL" at bounding box center [169, 189] width 247 height 13
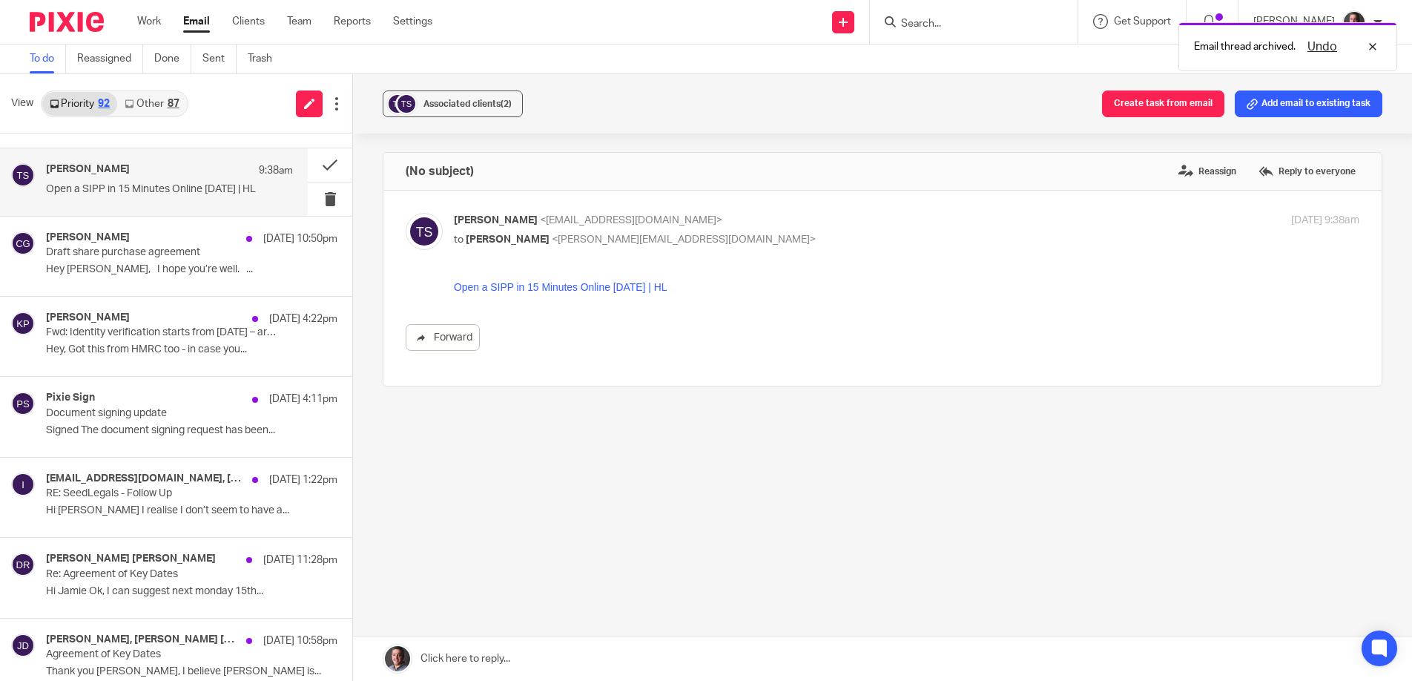
scroll to position [0, 0]
click at [330, 164] on button at bounding box center [330, 164] width 45 height 33
